Goal: Information Seeking & Learning: Learn about a topic

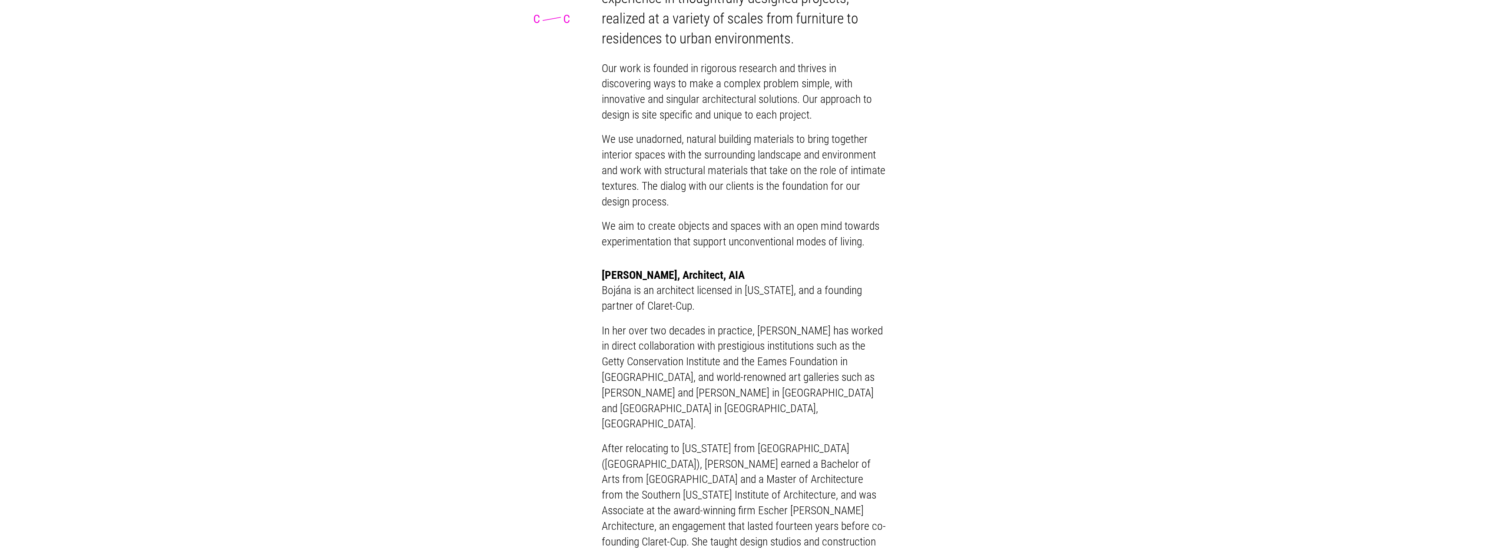
scroll to position [521, 0]
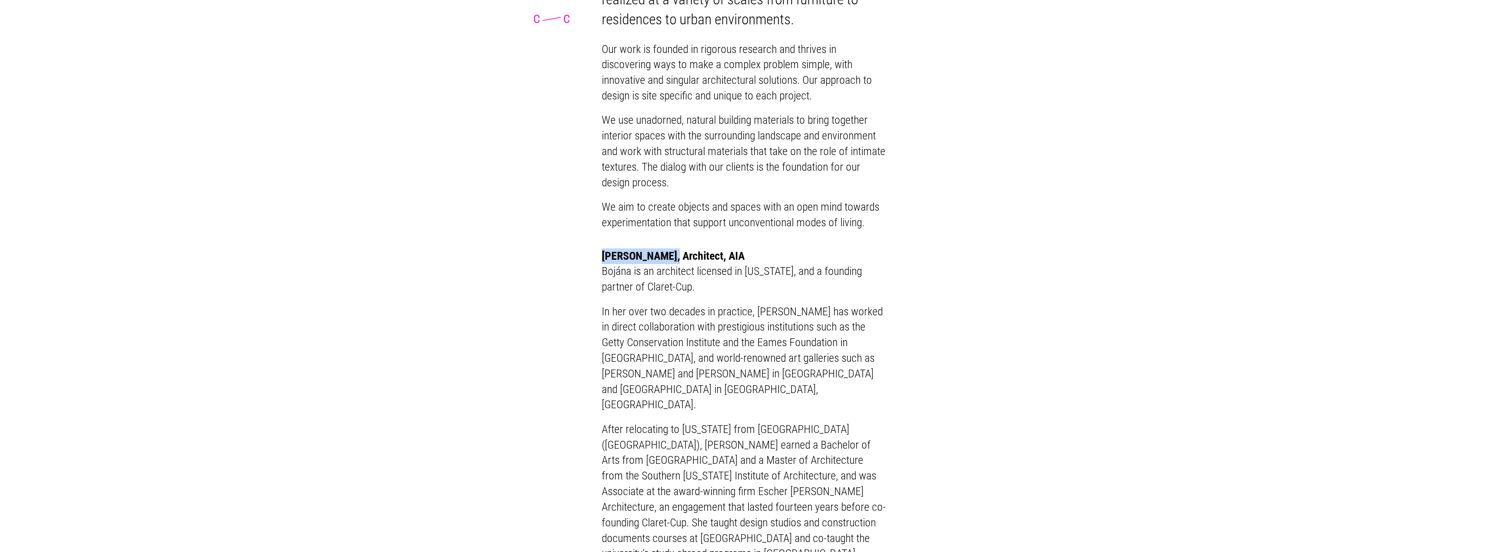
drag, startPoint x: 666, startPoint y: 270, endPoint x: 559, endPoint y: 273, distance: 106.9
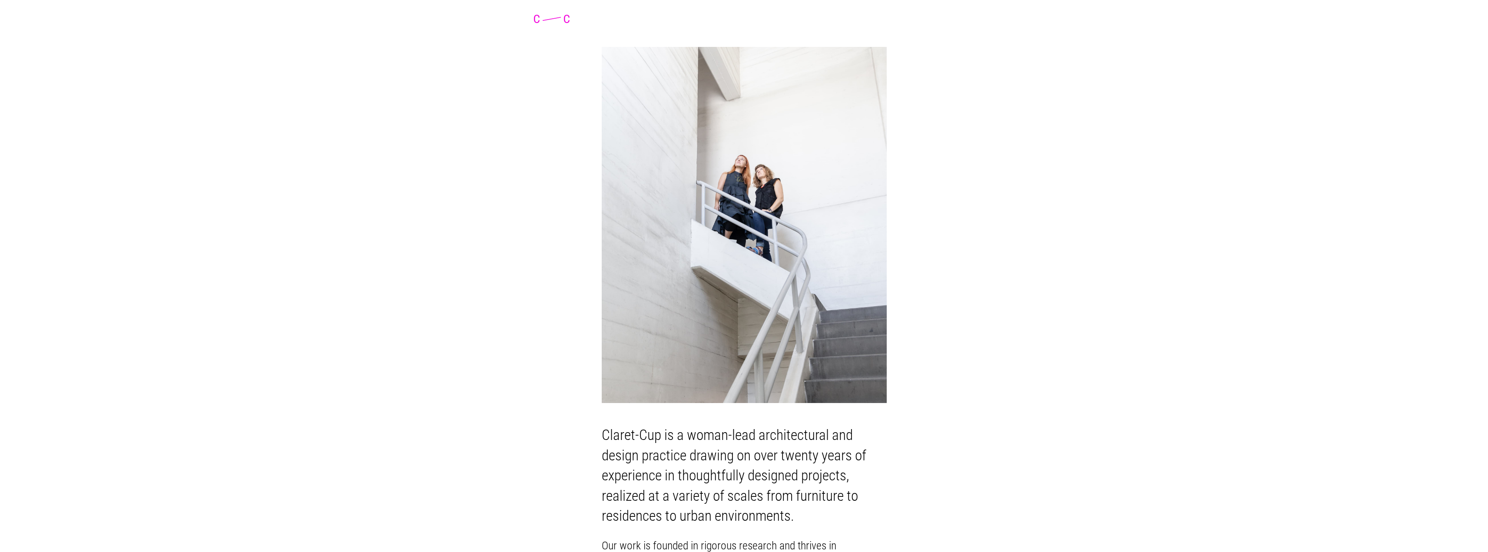
scroll to position [0, 0]
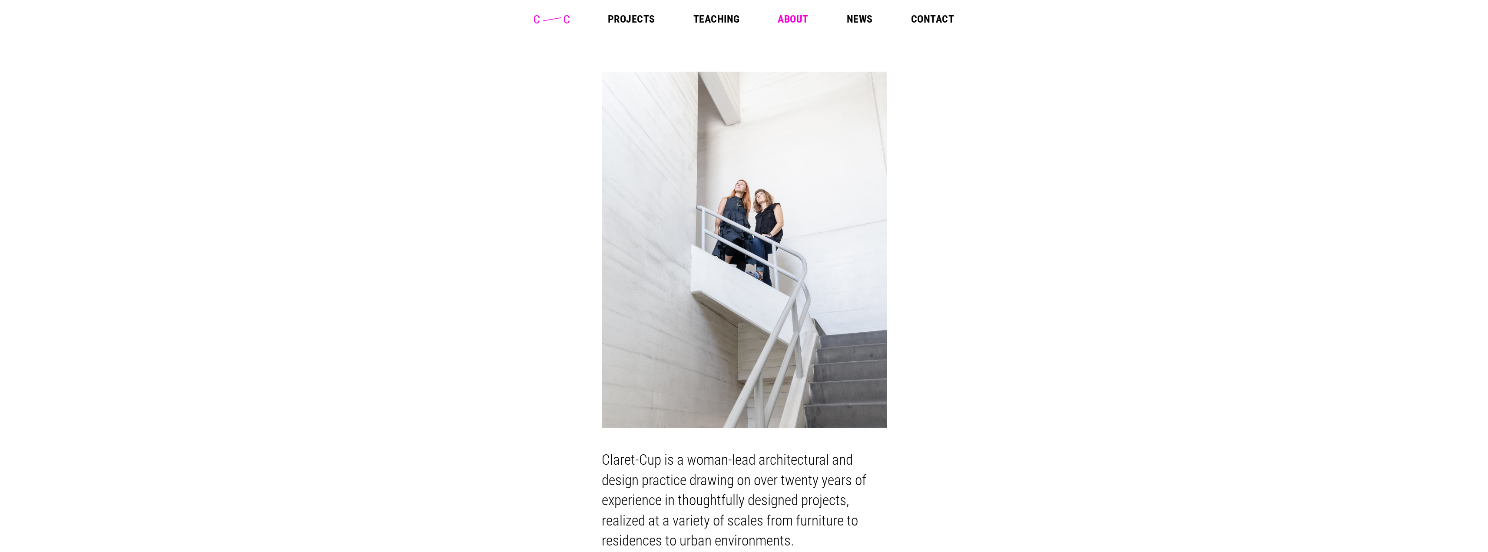
click at [621, 19] on link "Projects" at bounding box center [631, 19] width 47 height 10
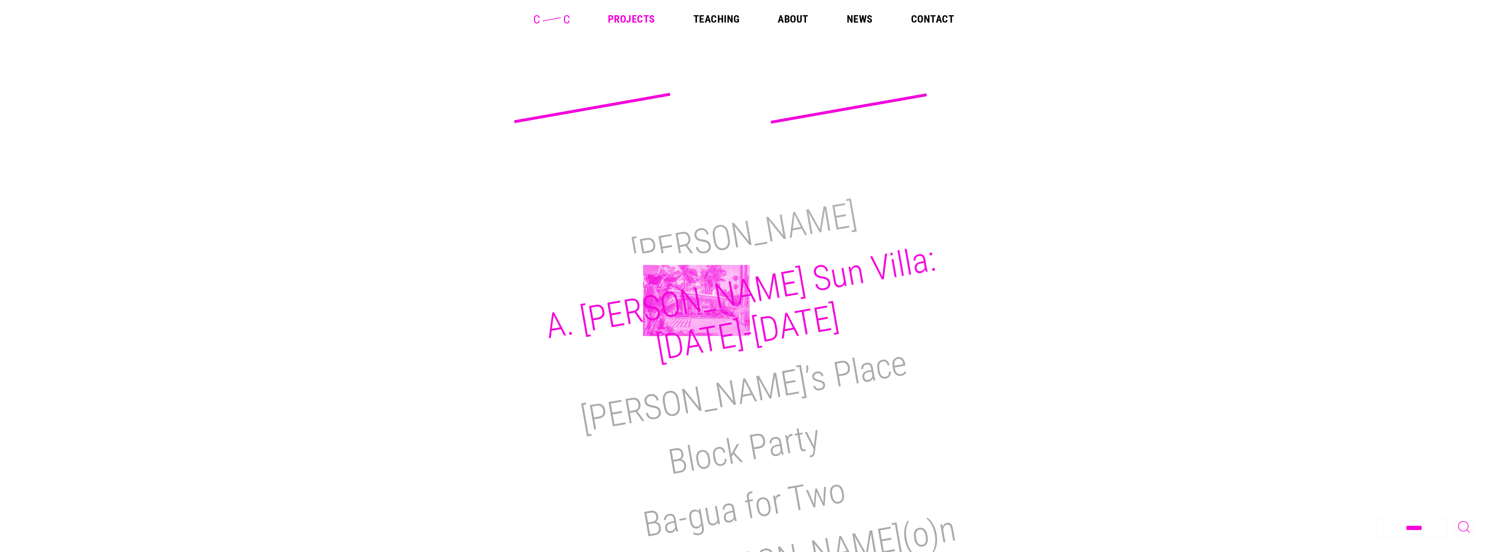
click at [697, 301] on h2 "A. Quincy Jones Sun Villa:1950-2021" at bounding box center [741, 303] width 396 height 131
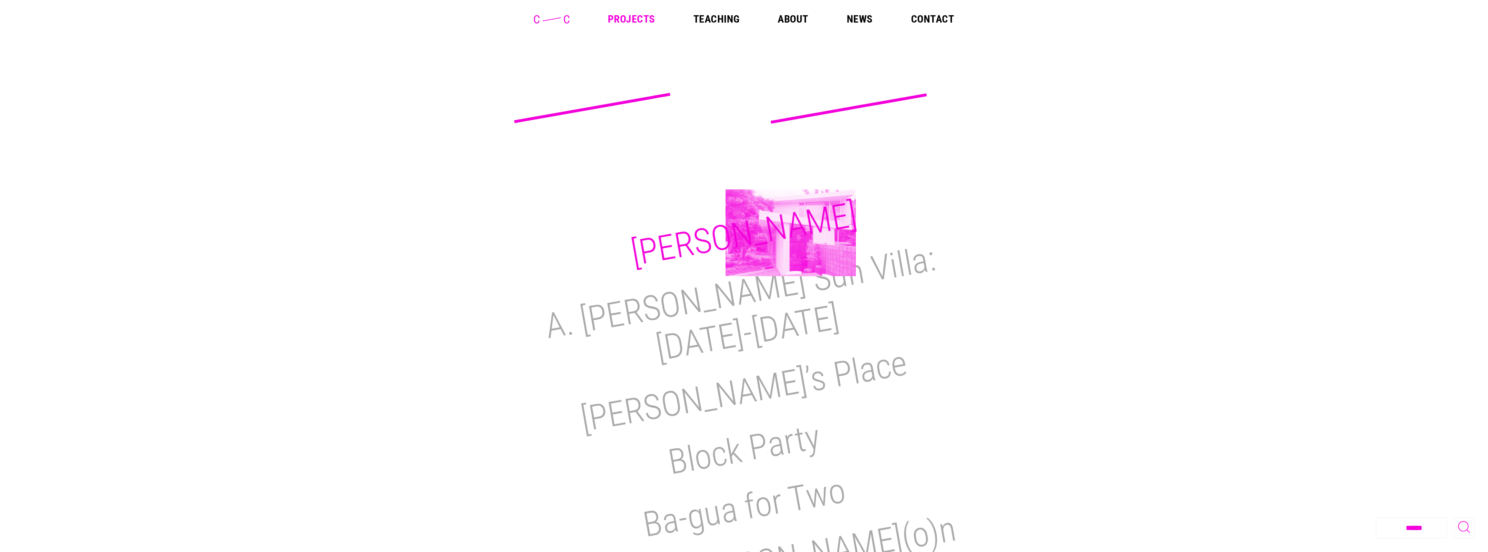
click at [791, 233] on h2 "M.H. Lair" at bounding box center [744, 234] width 232 height 80
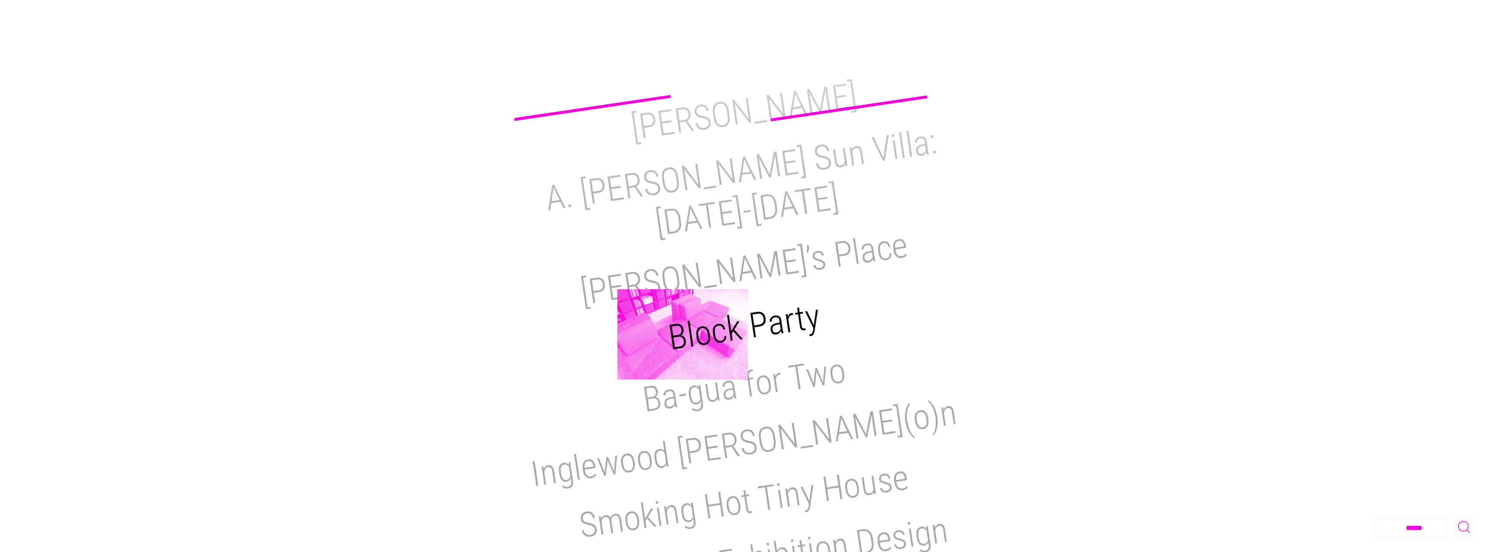
scroll to position [130, 0]
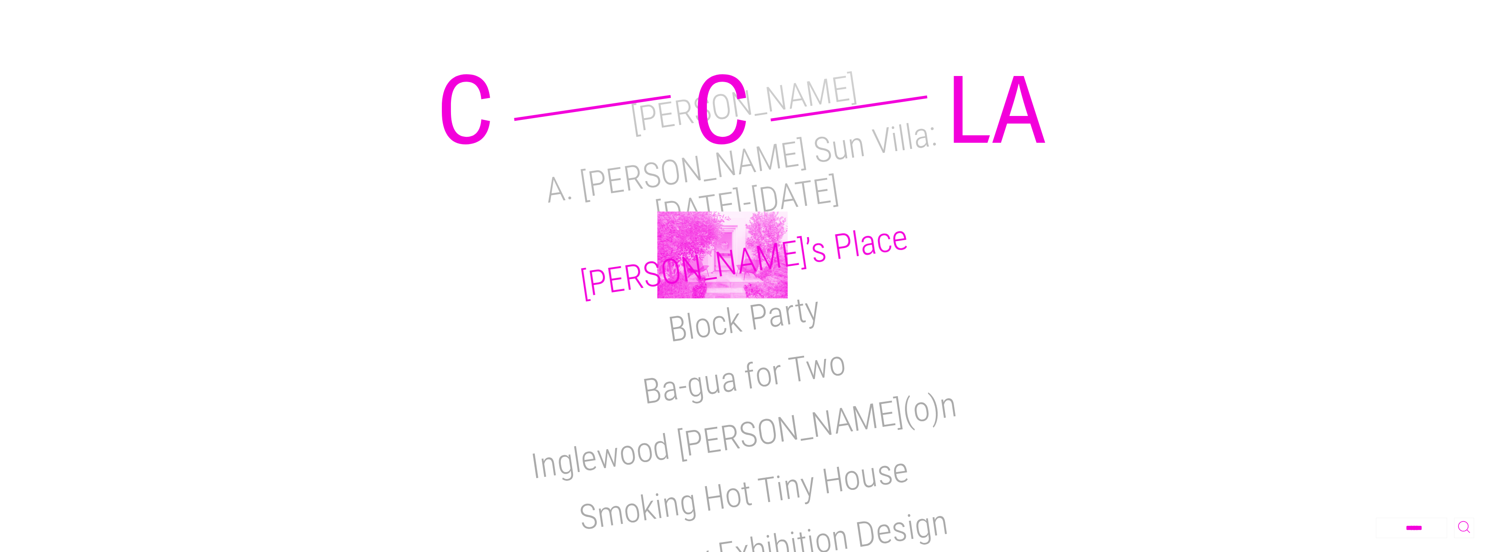
click at [723, 257] on h2 "Reimi’s Place" at bounding box center [744, 261] width 333 height 89
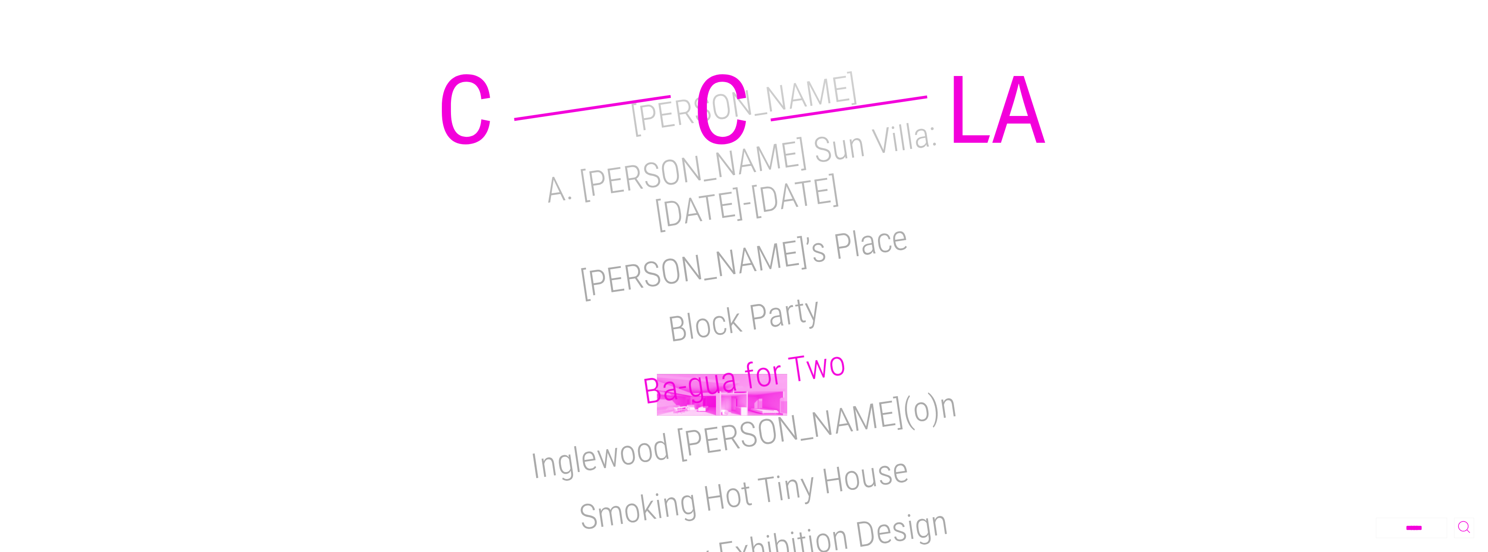
click at [722, 395] on h2 "Ba-gua for Two" at bounding box center [744, 377] width 208 height 70
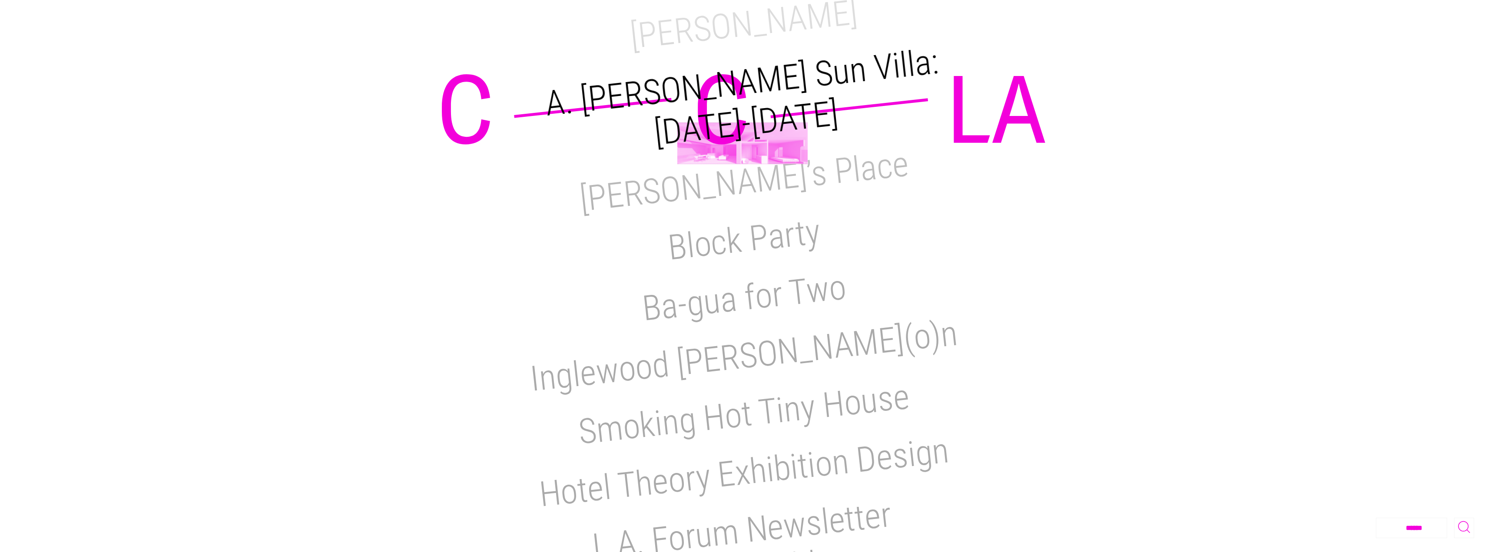
scroll to position [304, 0]
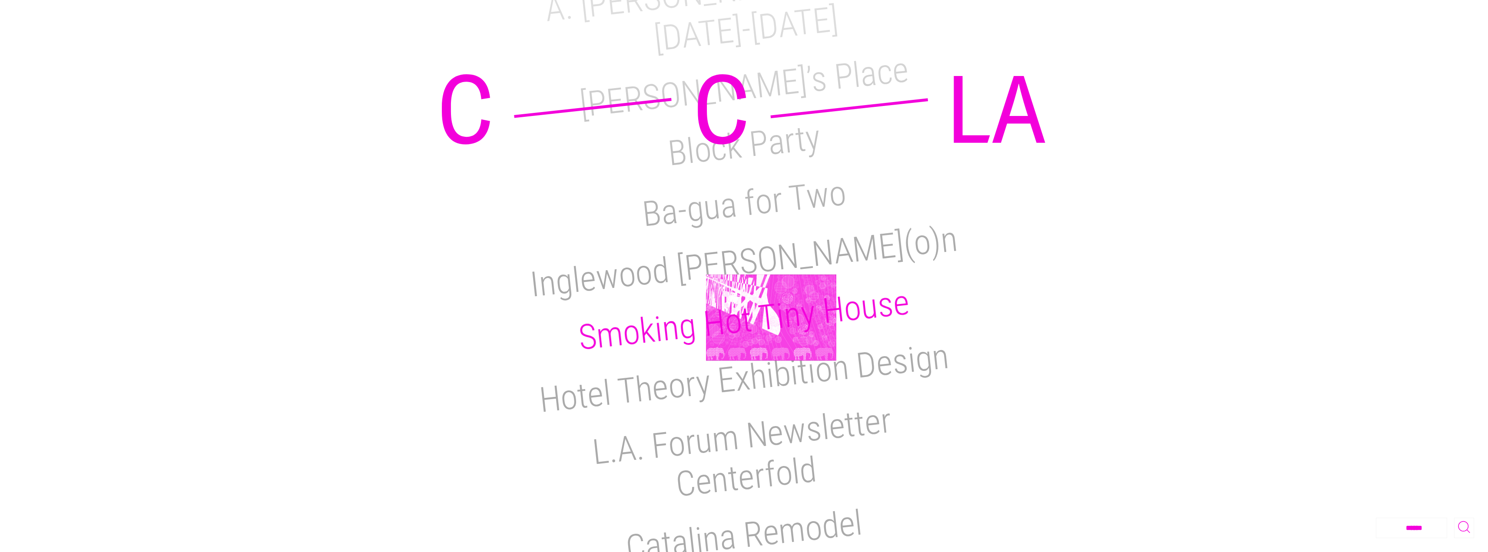
click at [771, 318] on h2 "Smoking Hot Tiny House" at bounding box center [744, 320] width 335 height 76
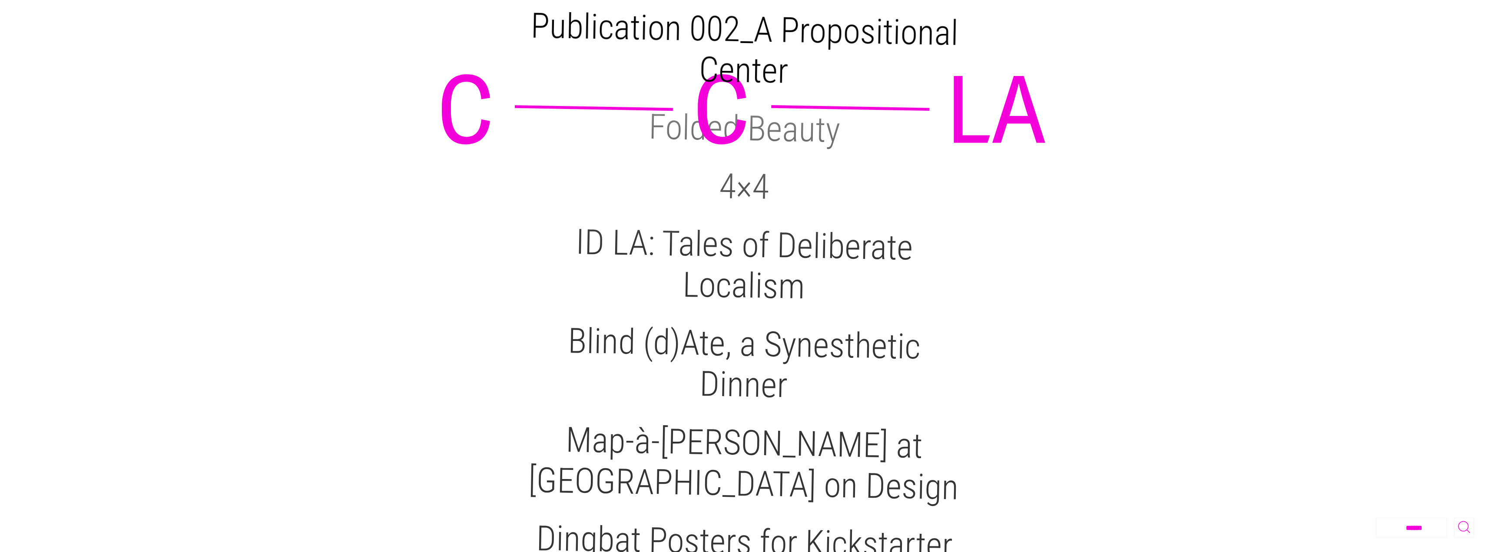
scroll to position [869, 0]
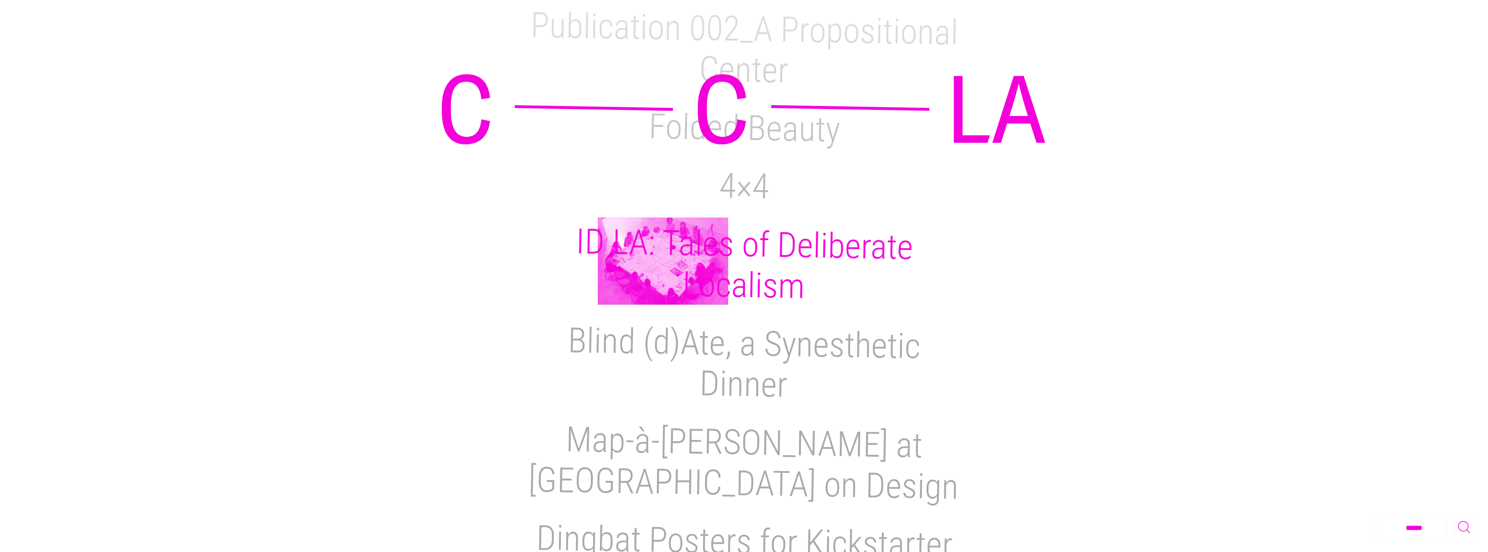
click at [663, 261] on h2 "ID LA: Tales of Deliberate Localism" at bounding box center [745, 264] width 338 height 86
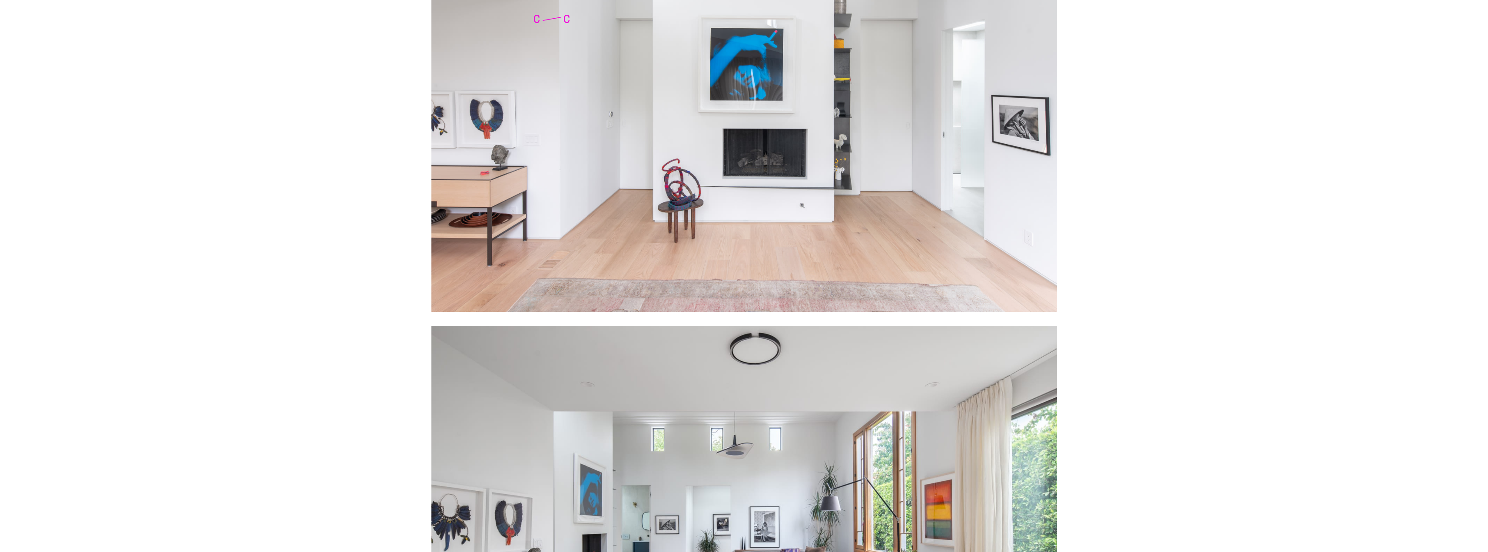
scroll to position [1651, 0]
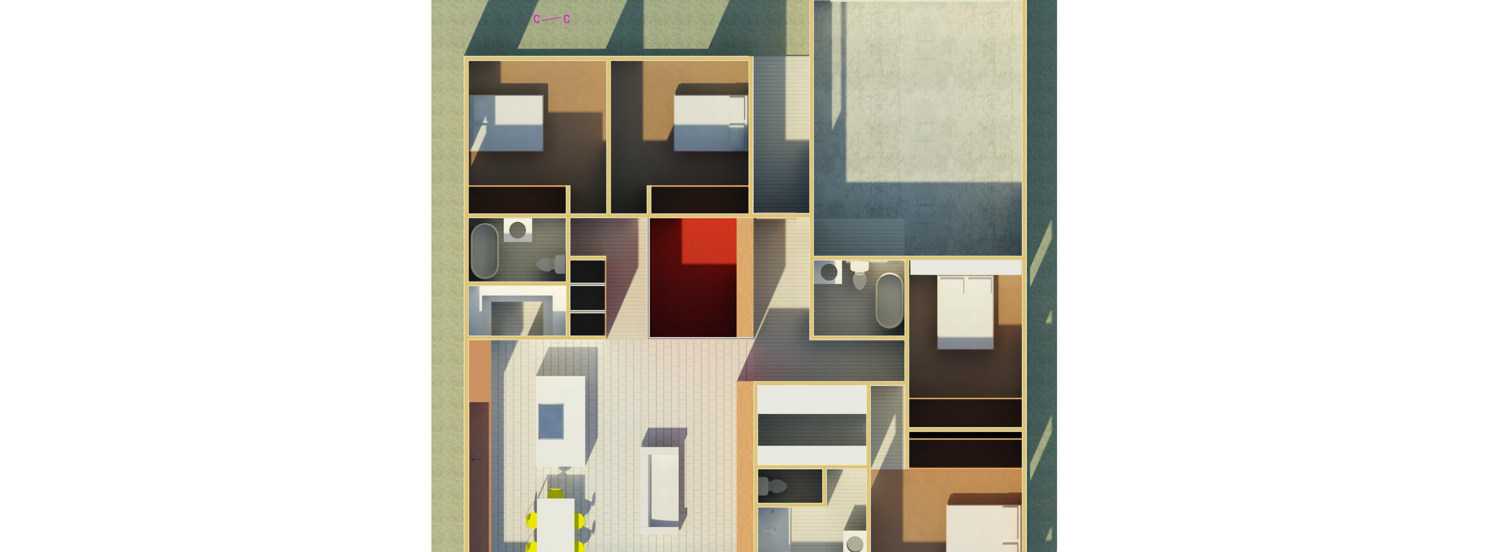
scroll to position [478, 0]
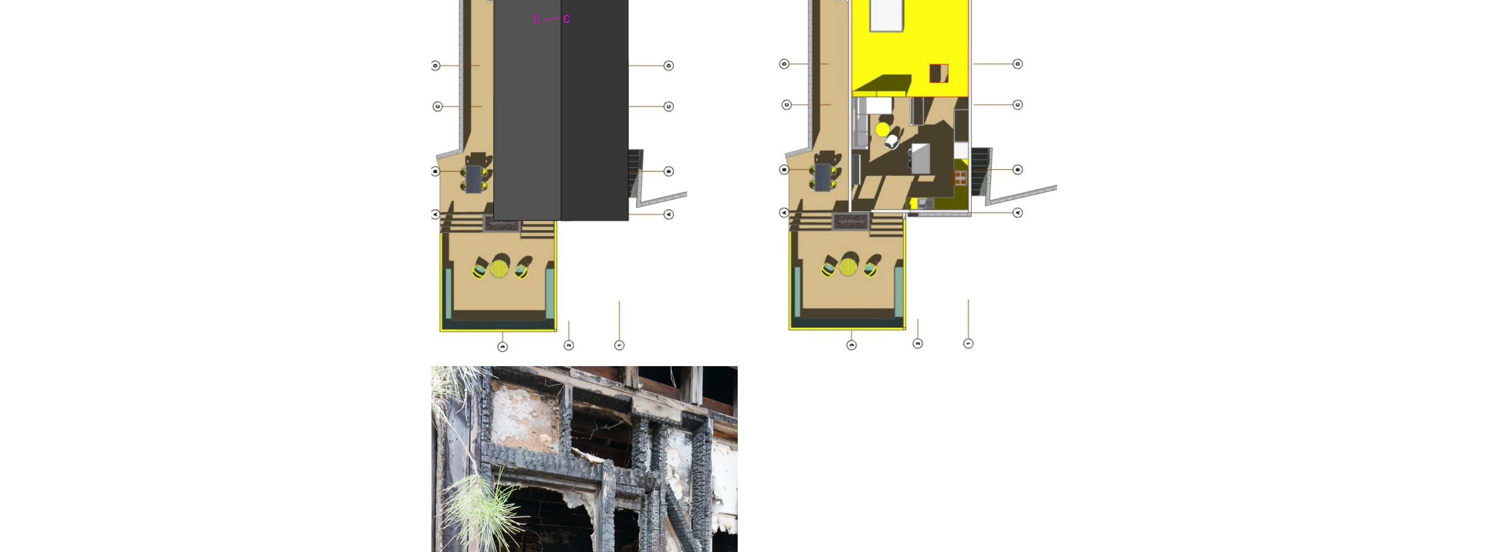
scroll to position [1782, 0]
